Goal: Task Accomplishment & Management: Use online tool/utility

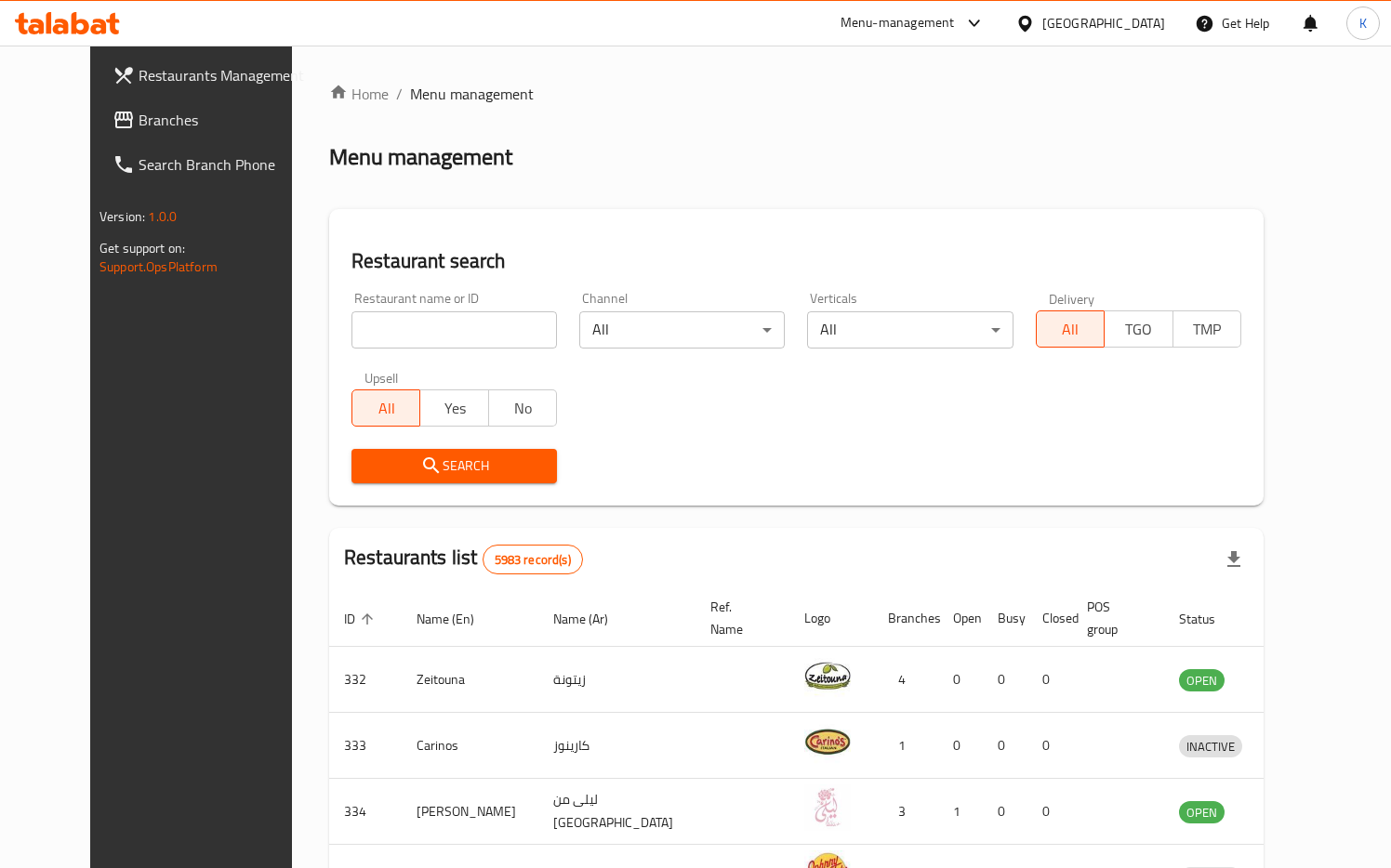
click at [468, 338] on input "search" at bounding box center [454, 330] width 205 height 37
type input "Pizza Hut"
click at [432, 467] on span "Search" at bounding box center [454, 466] width 176 height 23
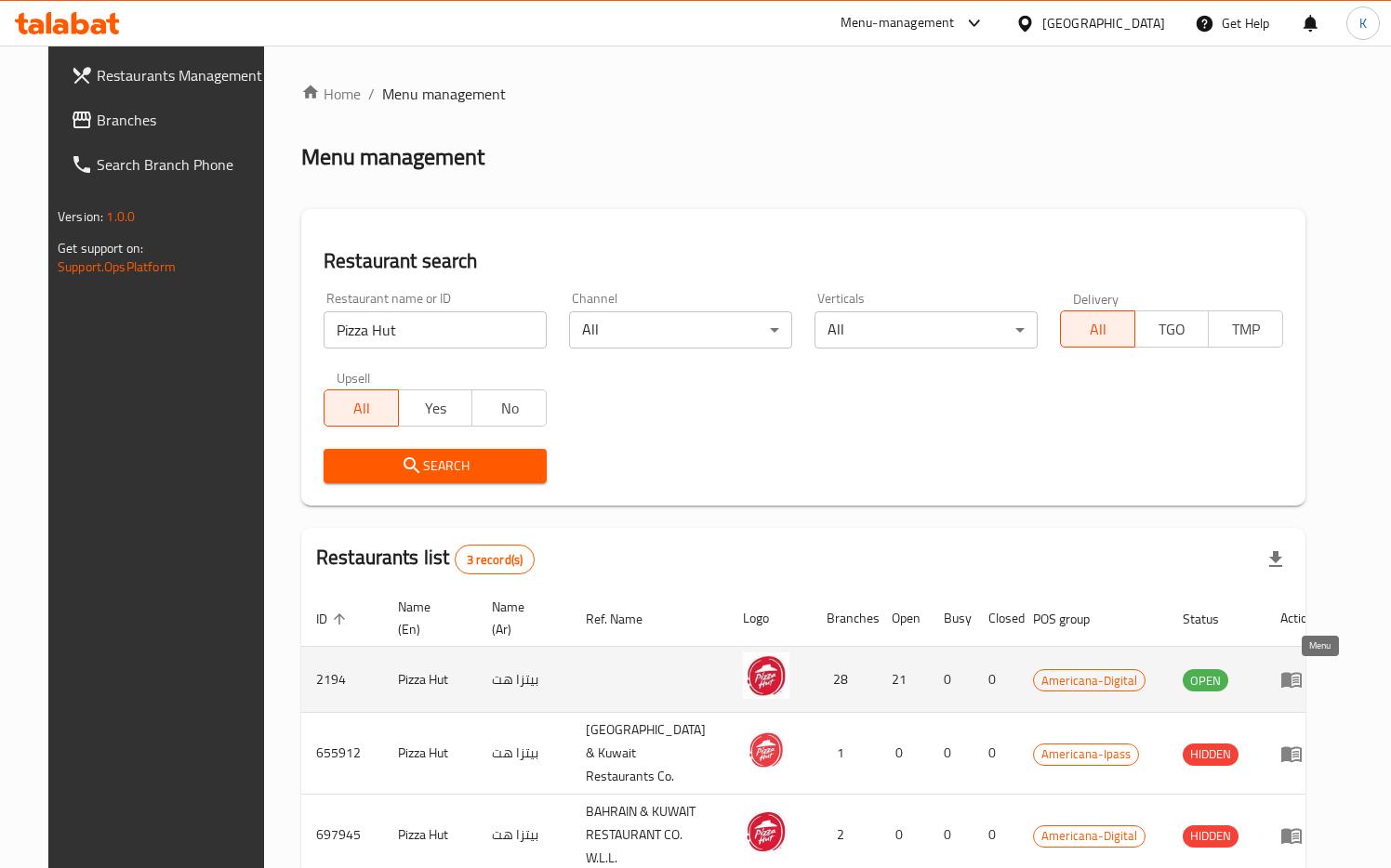
click at [1302, 686] on icon "enhanced table" at bounding box center [1292, 681] width 20 height 16
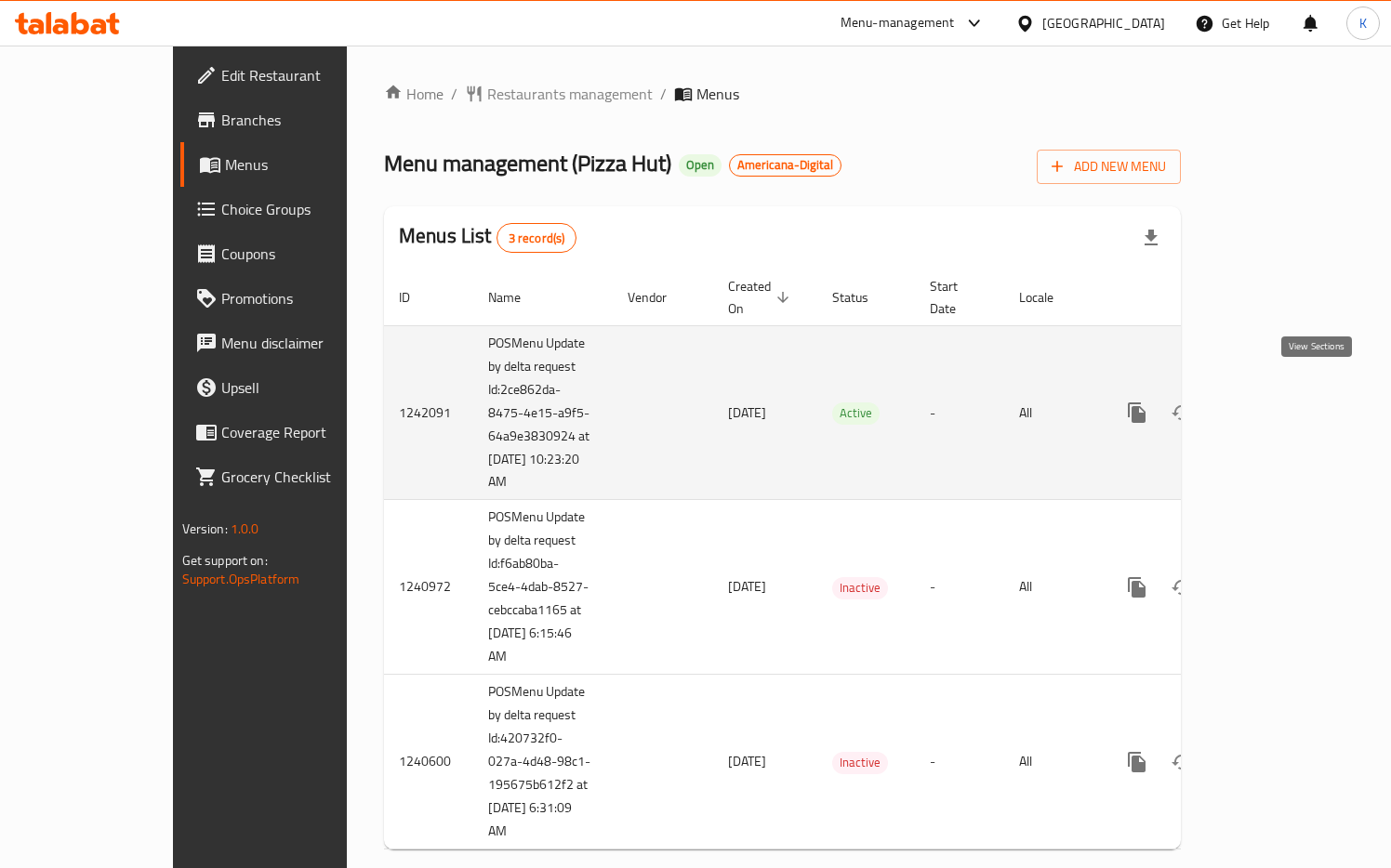
click at [1294, 390] on link "enhanced table" at bounding box center [1271, 413] width 45 height 45
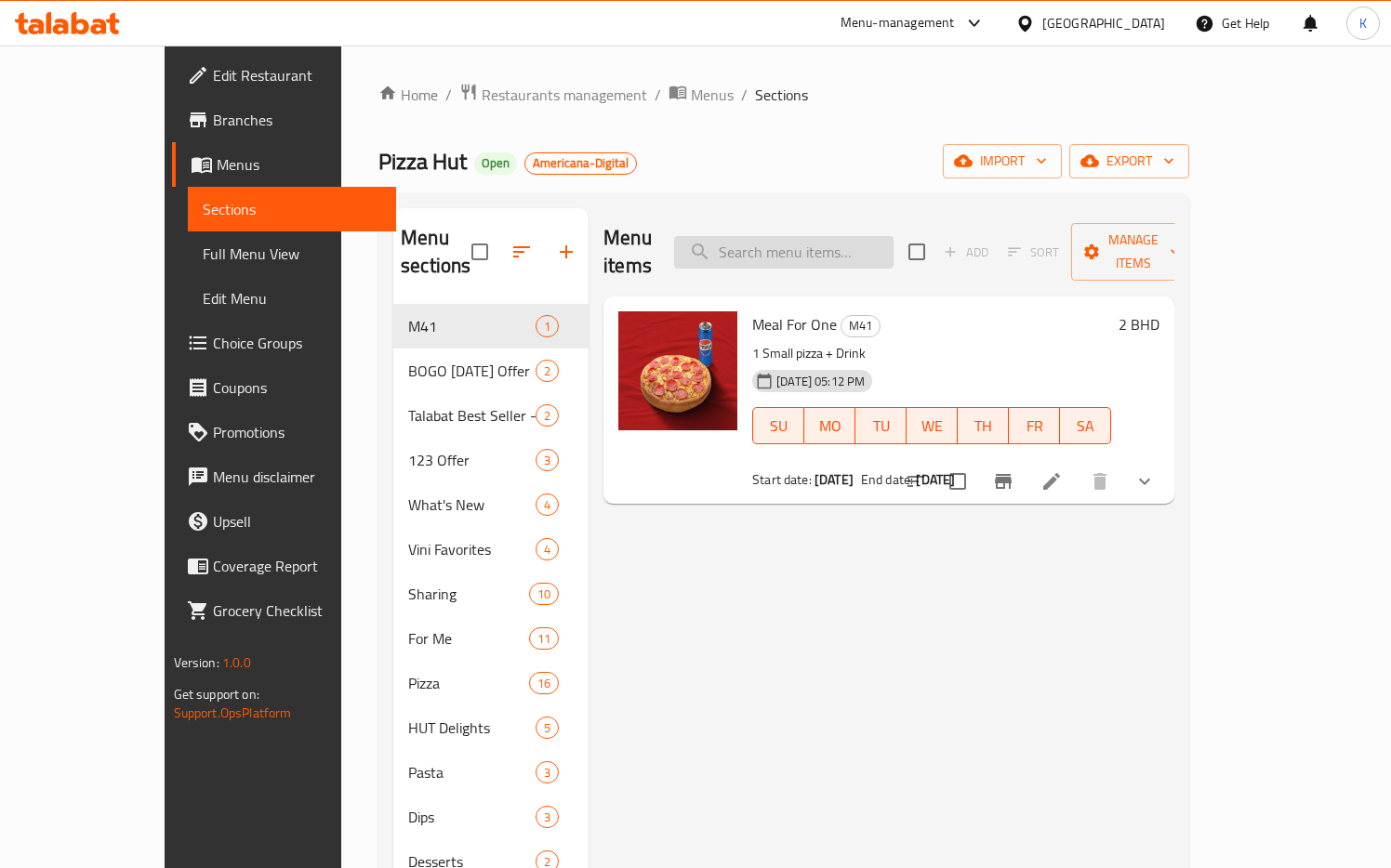
click at [765, 242] on input "search" at bounding box center [784, 252] width 219 height 32
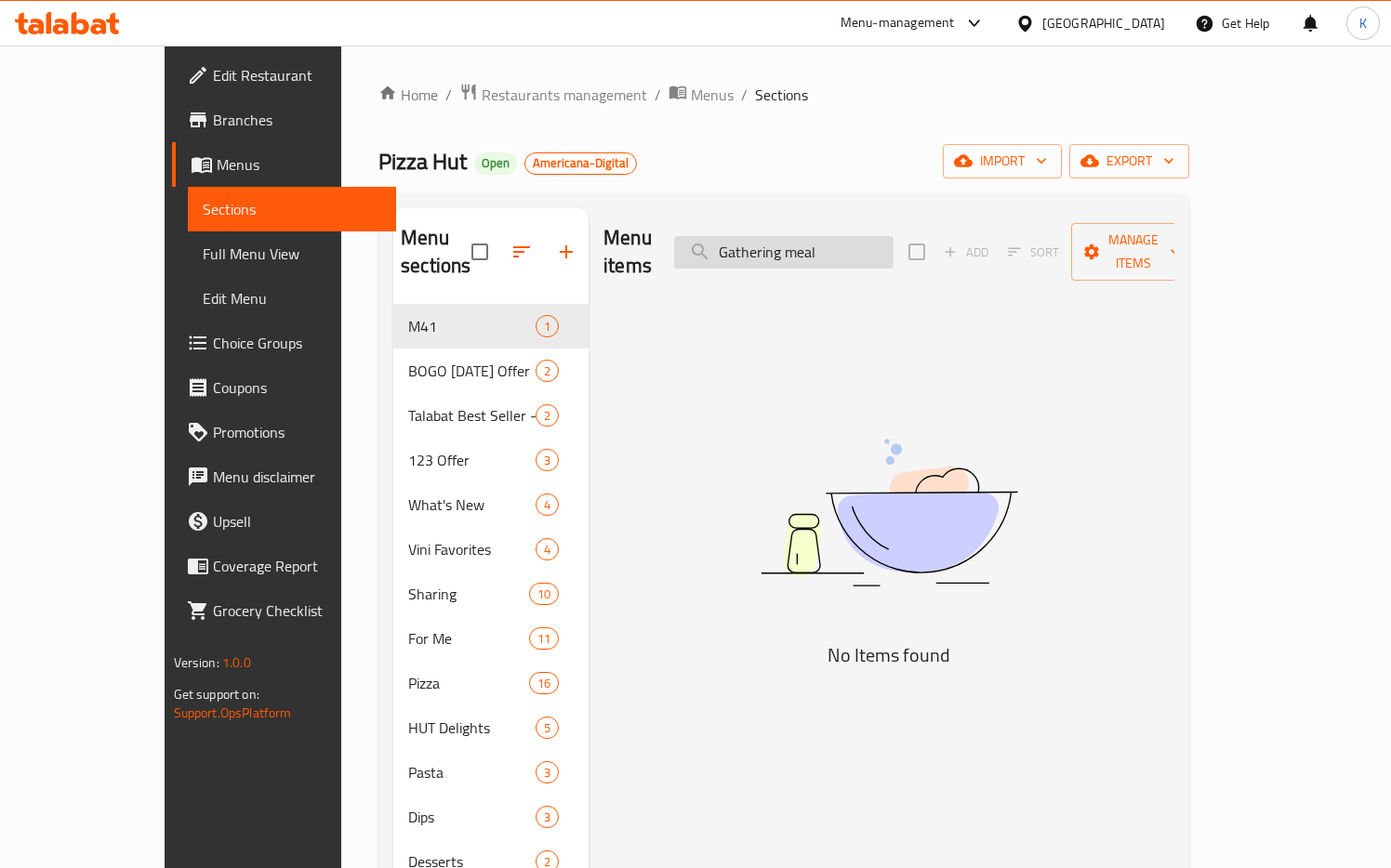
type input "Gathering meal"
click at [1226, 285] on div "Home / Restaurants management / Menus / Sections Pizza Hut Open Americana-Digit…" at bounding box center [785, 587] width 886 height 1083
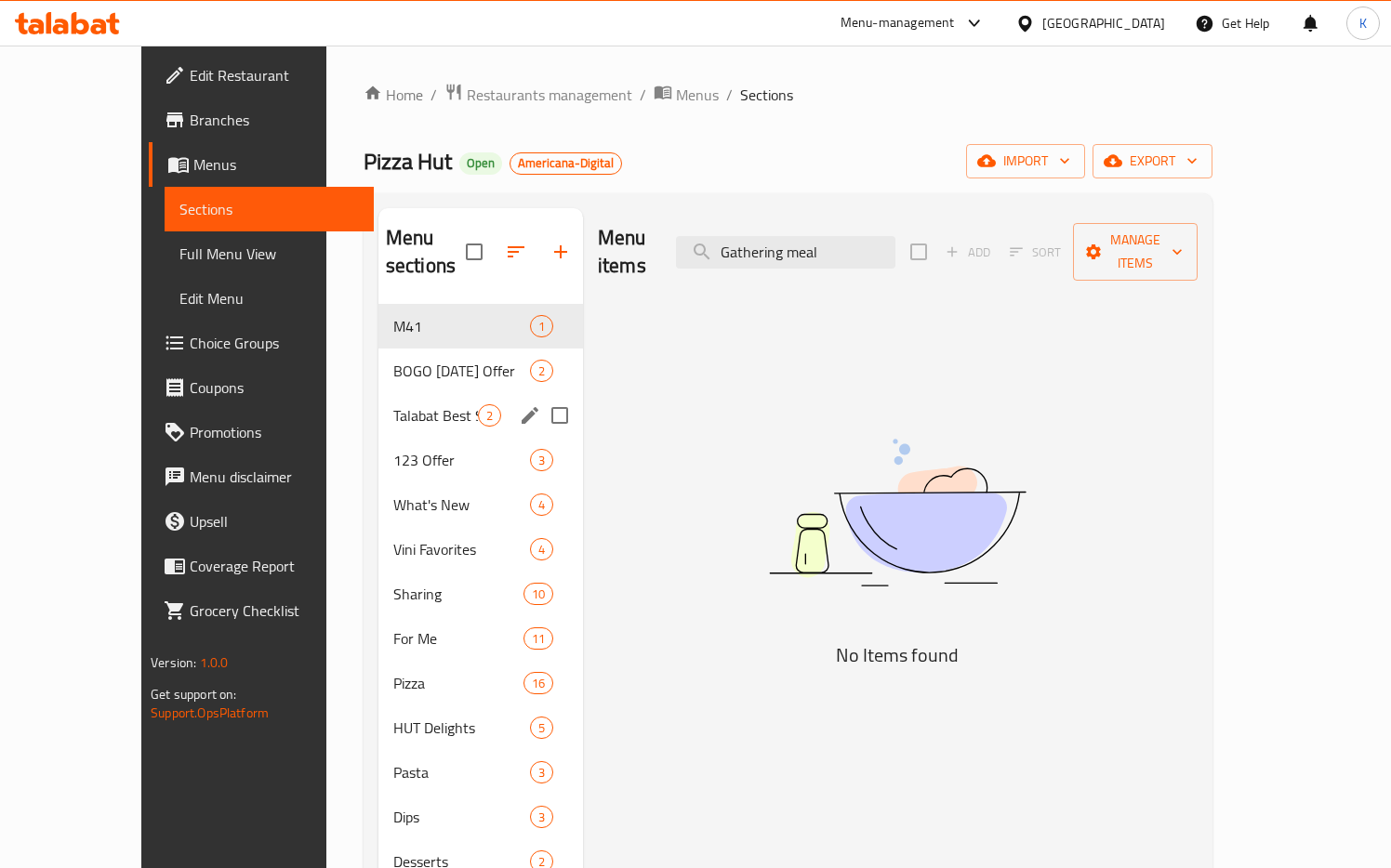
click at [379, 397] on div "Talabat Best Seller - 30% Off 2" at bounding box center [481, 416] width 204 height 45
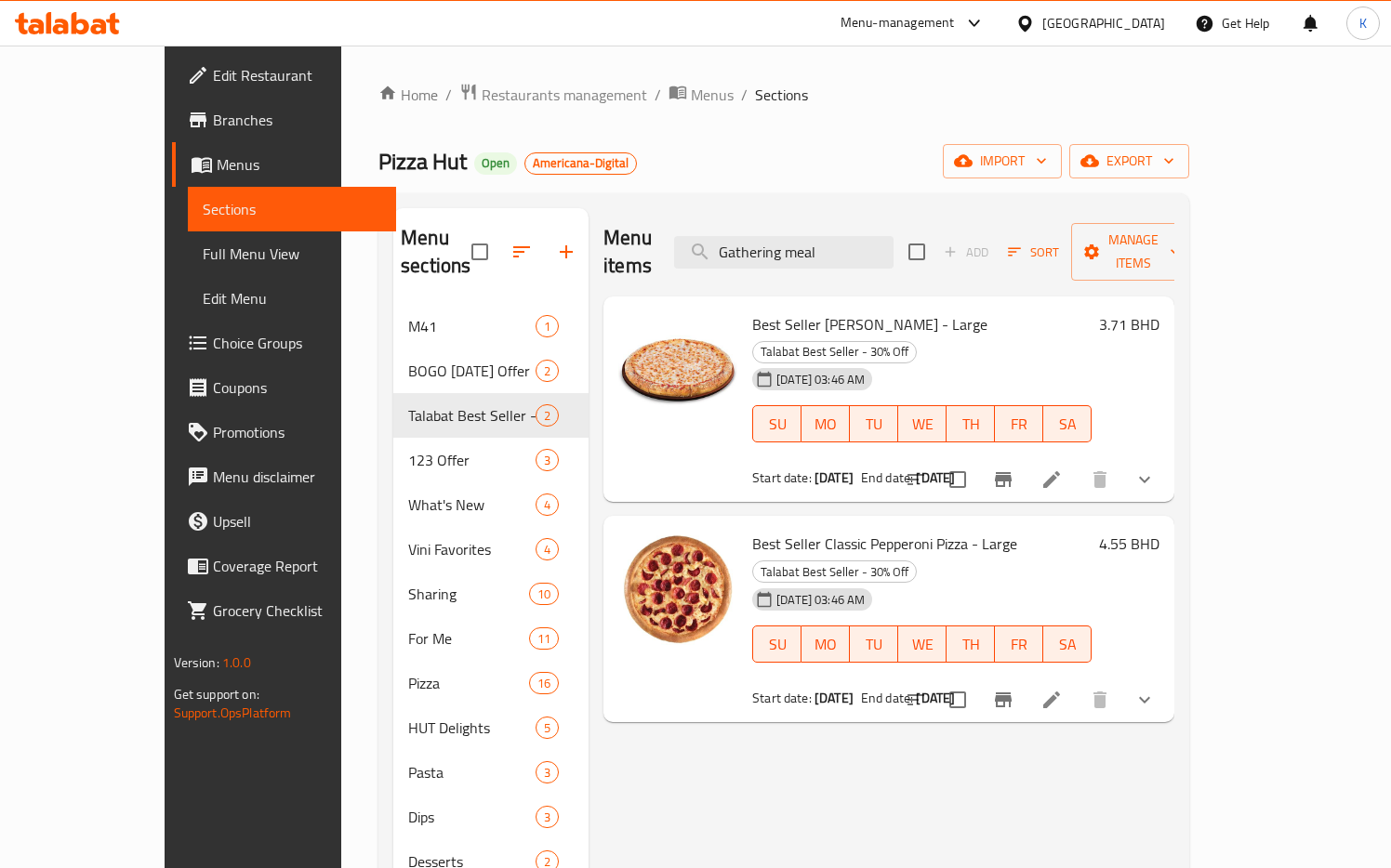
click at [1190, 205] on div "Menu sections M41 1 BOGO [DATE] Offer 2 Talabat Best Seller - 30% Off 2 123 Off…" at bounding box center [784, 642] width 811 height 898
click at [1226, 290] on div "Home / Restaurants management / Menus / Sections Pizza Hut Open Americana-Digit…" at bounding box center [785, 587] width 886 height 1083
click at [1190, 264] on div "Menu sections M41 1 BOGO [DATE] Offer 2 Talabat Best Seller - 30% Off 2 123 Off…" at bounding box center [784, 642] width 811 height 898
click at [1159, 323] on div "3.71 BHD" at bounding box center [1126, 400] width 68 height 177
